Goal: Use online tool/utility: Utilize a website feature to perform a specific function

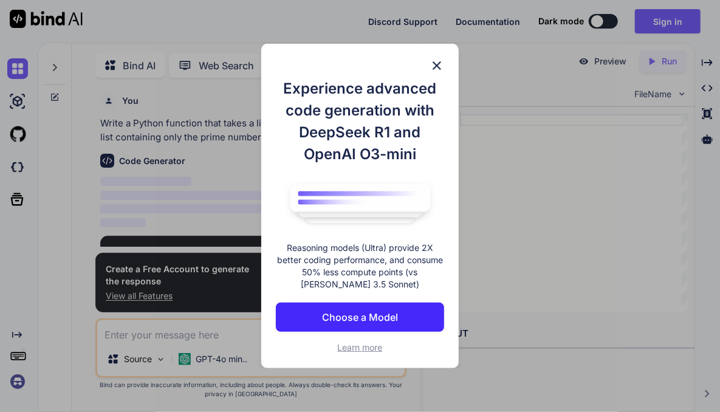
scroll to position [4, 0]
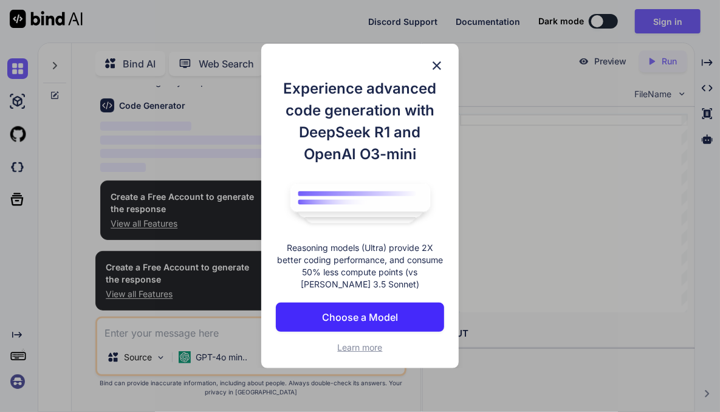
type textarea "x"
click at [349, 316] on p "Choose a Model" at bounding box center [360, 317] width 76 height 15
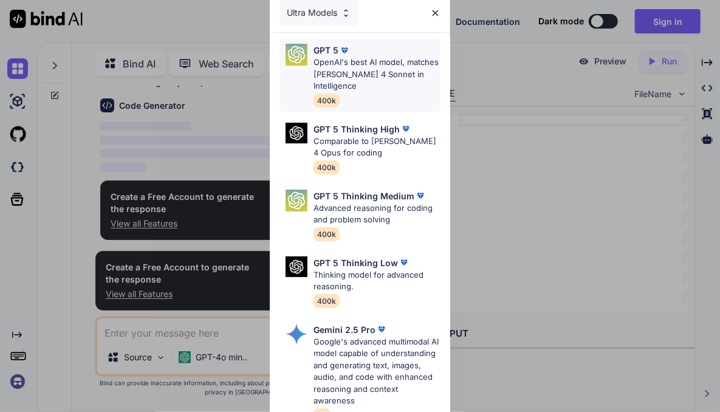
click at [351, 78] on p "OpenAI's best AI model, matches [PERSON_NAME] 4 Sonnet in Intelligence" at bounding box center [376, 74] width 126 height 36
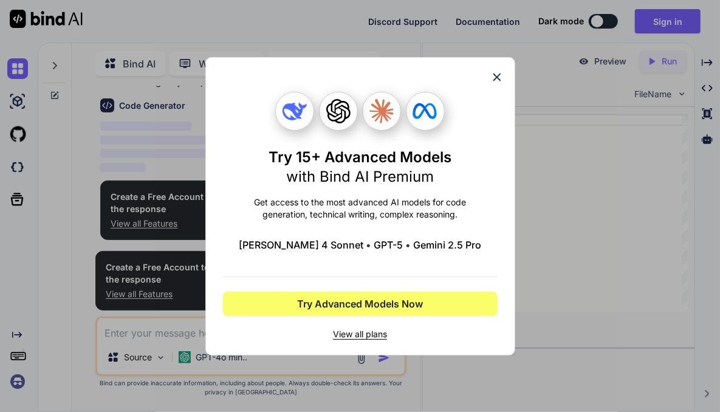
click at [497, 80] on icon at bounding box center [496, 76] width 13 height 13
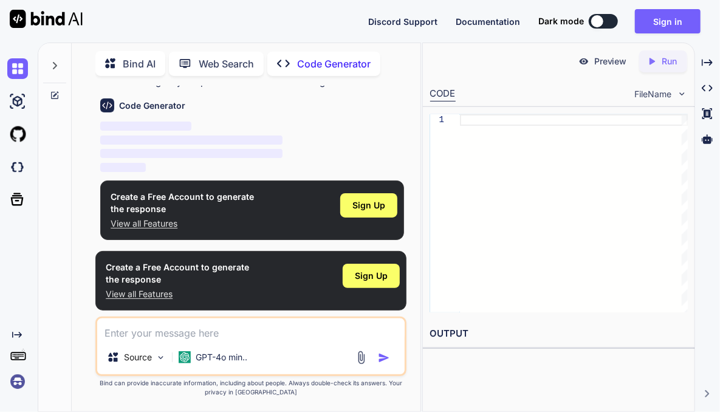
click at [222, 61] on p "Web Search" at bounding box center [226, 63] width 55 height 15
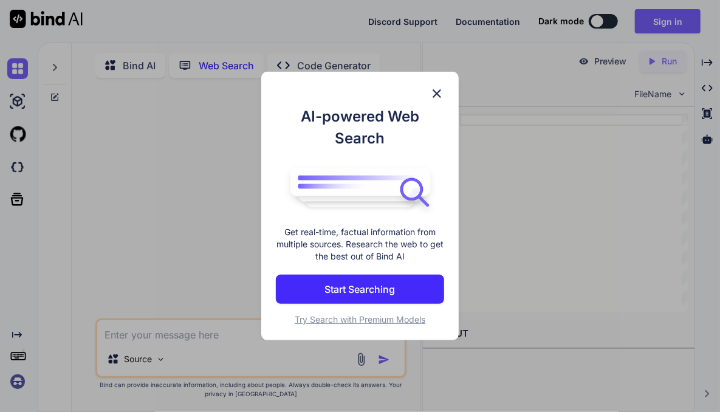
scroll to position [4, 0]
click at [359, 285] on p "Start Searching" at bounding box center [360, 289] width 70 height 15
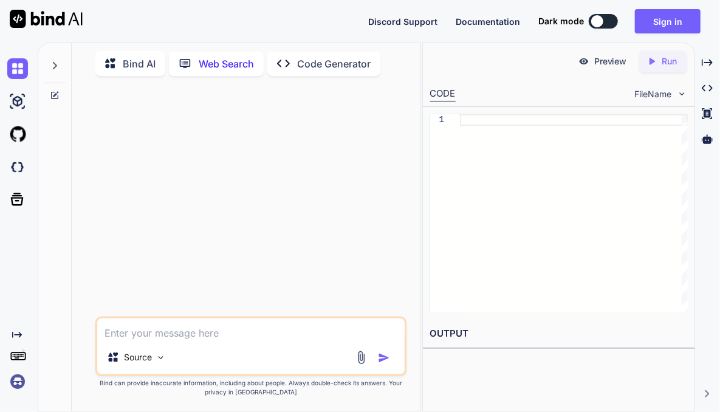
click at [134, 63] on p "Bind AI" at bounding box center [139, 63] width 33 height 15
click at [600, 22] on div at bounding box center [597, 21] width 12 height 12
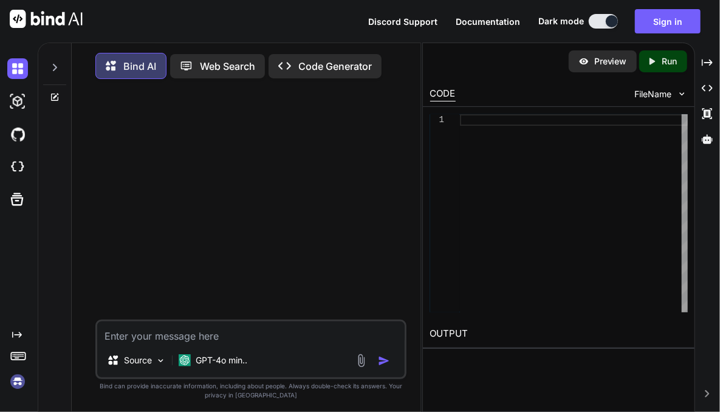
click at [603, 21] on button at bounding box center [602, 21] width 29 height 15
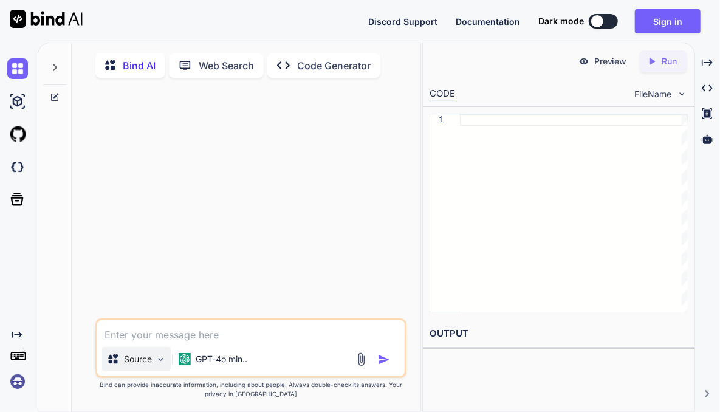
click at [152, 359] on div "Source" at bounding box center [136, 359] width 69 height 24
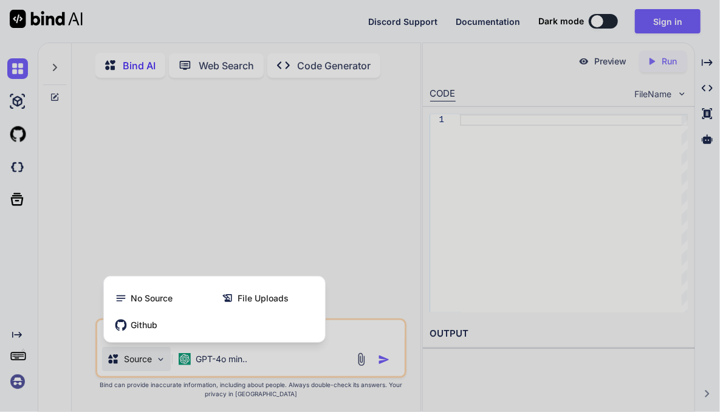
click at [231, 231] on div at bounding box center [360, 206] width 720 height 412
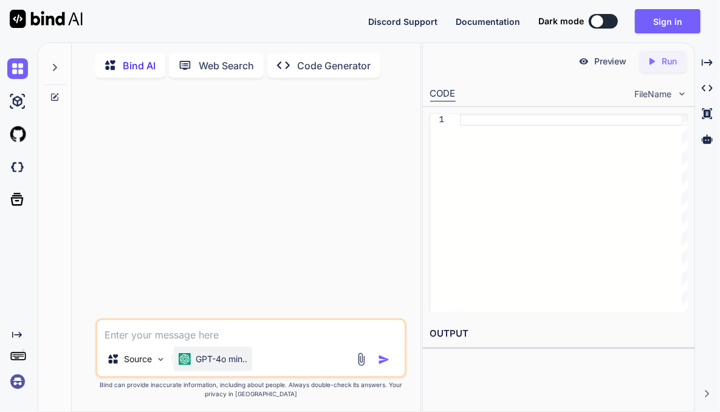
click at [211, 356] on p "GPT-4o min.." at bounding box center [222, 359] width 52 height 12
